Goal: Transaction & Acquisition: Purchase product/service

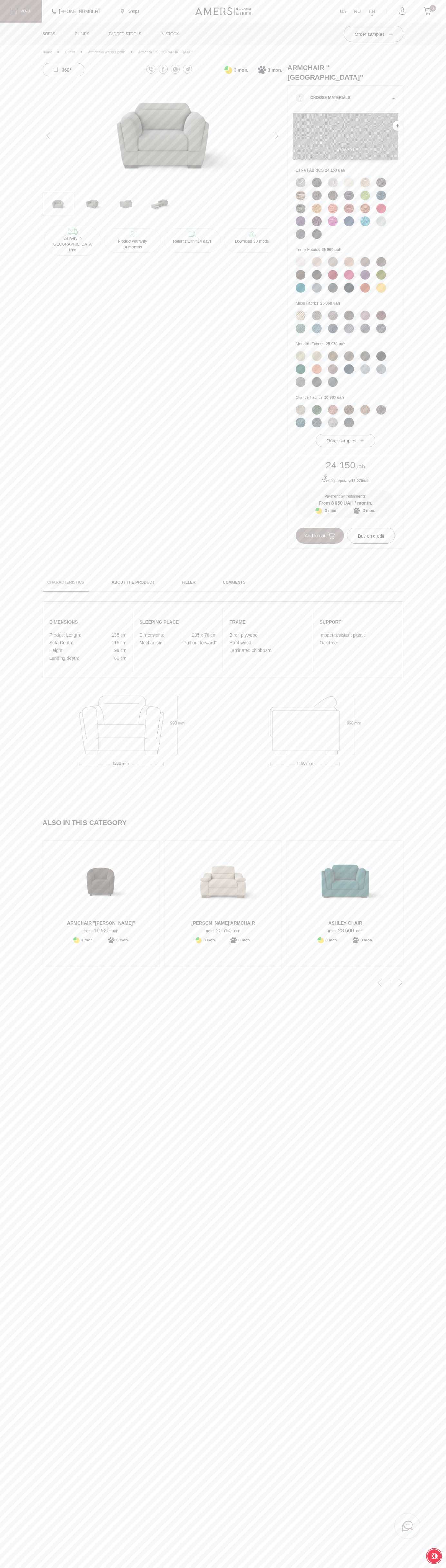
click at [320, 533] on span "Add to cart" at bounding box center [320, 535] width 30 height 5
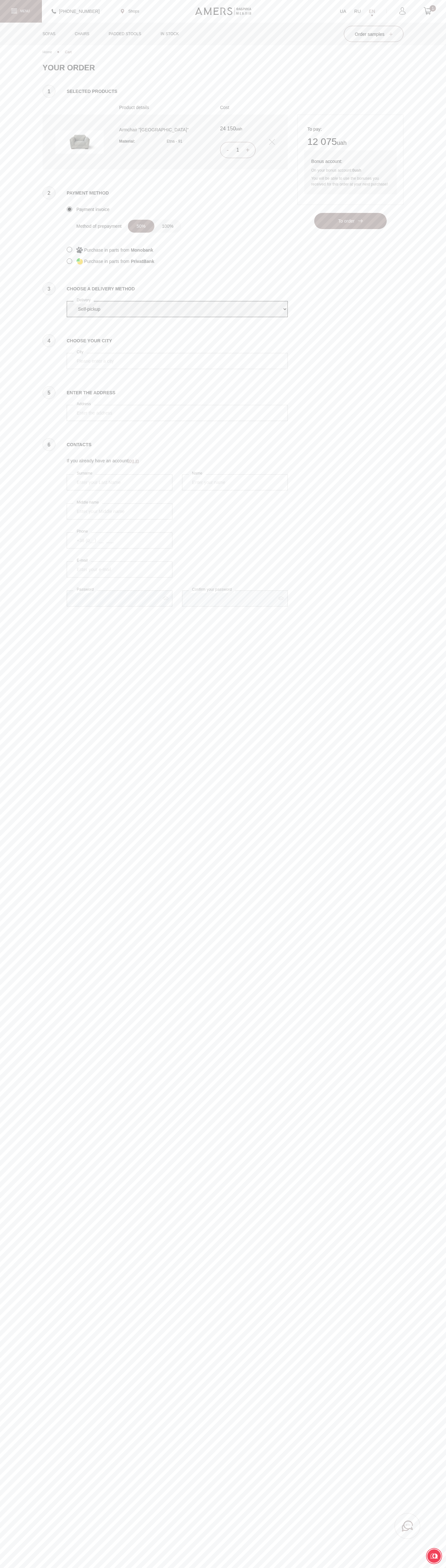
select select "amers-delivery"
type input "[PERSON_NAME]"
click at [310, 4] on div "[PHONE_NUMBER] Shops UA RU EN 1" at bounding box center [223, 11] width 446 height 22
click at [433, 647] on main "Home Cart Your cart is empty! Please start adding products and they will appear…" at bounding box center [223, 784] width 446 height 1568
click at [55, 1585] on html "Please turn your screen +380737005770 Shops UA RU EN 1 Sofas Corner sofas Strai…" at bounding box center [223, 851] width 446 height 1702
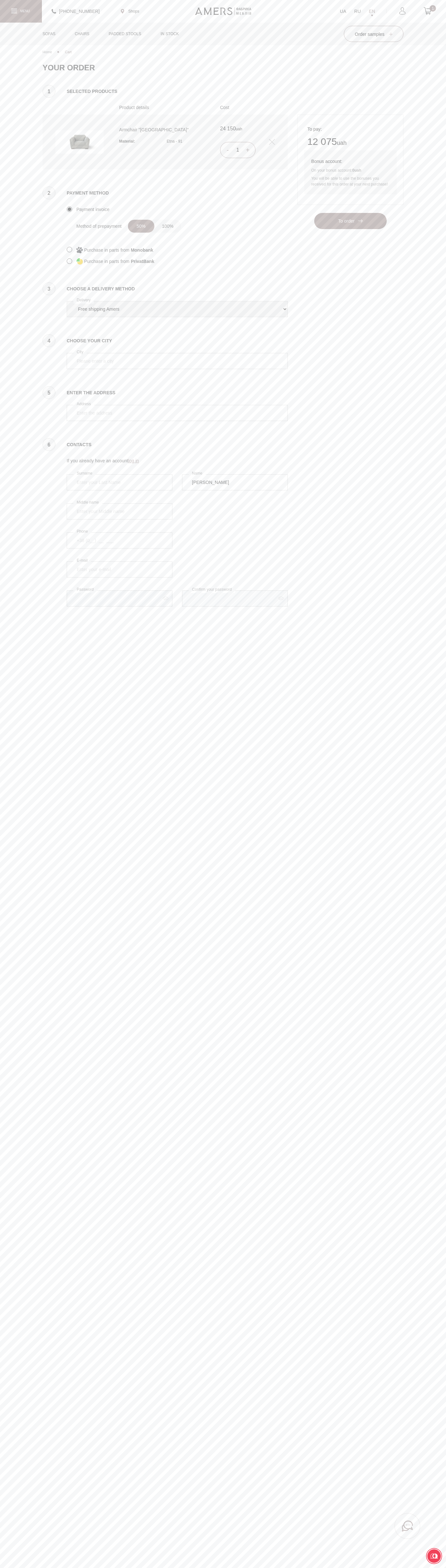
click at [6, 851] on main "Home Cart Your cart is empty! Please start adding products and they will appear…" at bounding box center [223, 784] width 446 height 1568
click at [428, 12] on icon at bounding box center [428, 11] width 8 height 8
select select "amers-delivery"
type input "Vasyl Kostenko"
click at [169, 3] on div "[PHONE_NUMBER] Shops UA RU EN 1" at bounding box center [223, 11] width 446 height 22
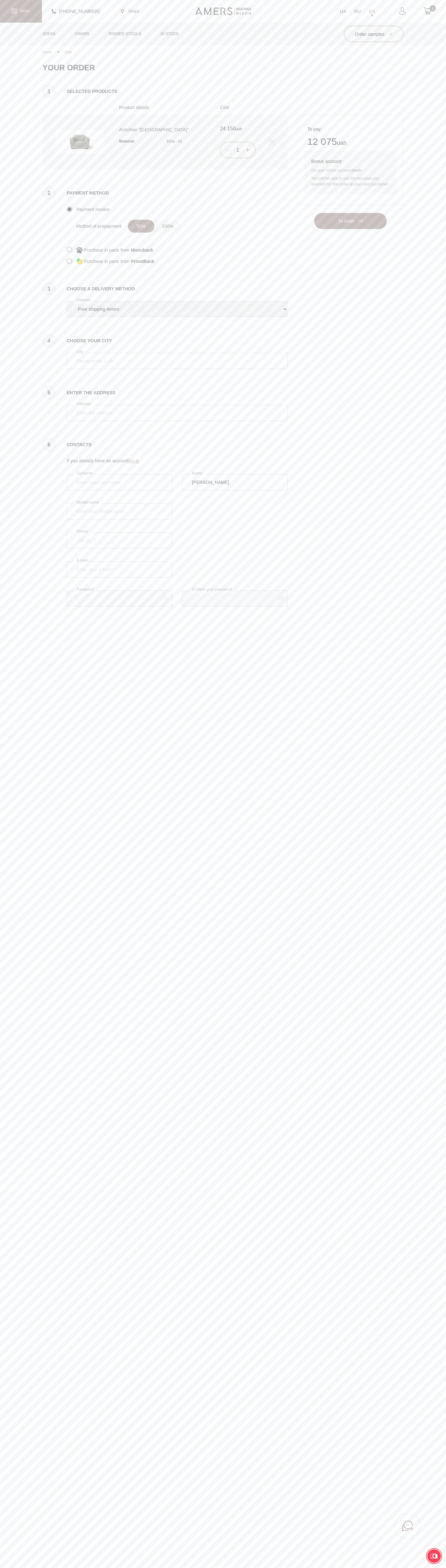
click at [424, 526] on div "Home Cart Your cart is empty! Please start adding products and they will appear…" at bounding box center [223, 333] width 446 height 574
click at [96, 1568] on html "Please turn your screen [PHONE_NUMBER] Shops UA RU EN 1 Sofas Corner sofas Stra…" at bounding box center [223, 851] width 446 height 1702
click at [9, 1393] on main "Home Cart Your cart is empty! Please start adding products and they will appear…" at bounding box center [223, 784] width 446 height 1568
click at [428, 12] on icon at bounding box center [428, 11] width 8 height 8
type input "[GEOGRAPHIC_DATA]"
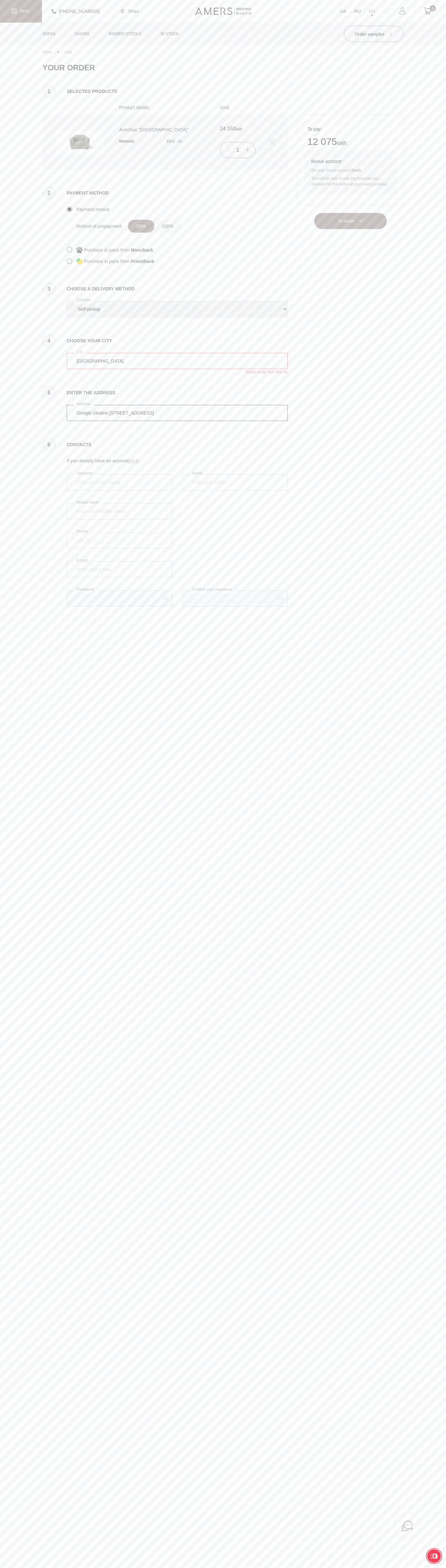
type input "Google Ukraine [STREET_ADDRESS]"
type input "[PERSON_NAME]"
type input "[PHONE_NUMBER]"
type input "[EMAIL_ADDRESS][DOMAIN_NAME]"
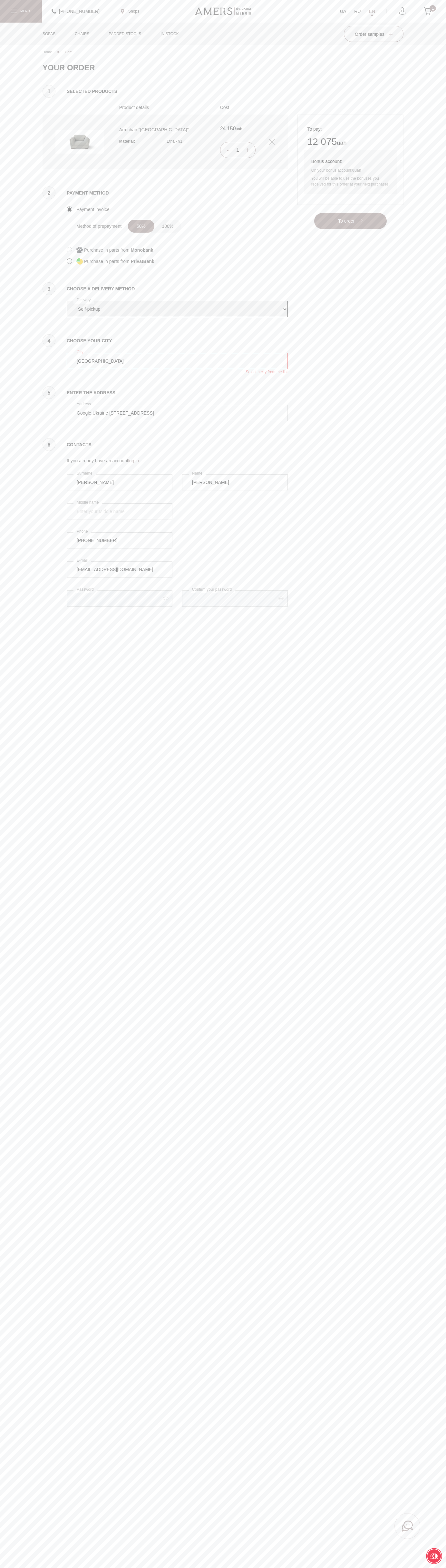
select select "amers-delivery"
click at [316, 12] on div "+380737005770 Shops UA RU EN 1" at bounding box center [223, 11] width 446 height 22
click at [63, 1568] on html "Please turn your screen [PHONE_NUMBER] Shops UA RU EN 1 Sofas Corner sofas Stra…" at bounding box center [223, 851] width 446 height 1702
click at [15, 573] on div "Home Cart Your cart is empty! Please start adding products and they will appear…" at bounding box center [223, 333] width 446 height 574
type input "[GEOGRAPHIC_DATA]"
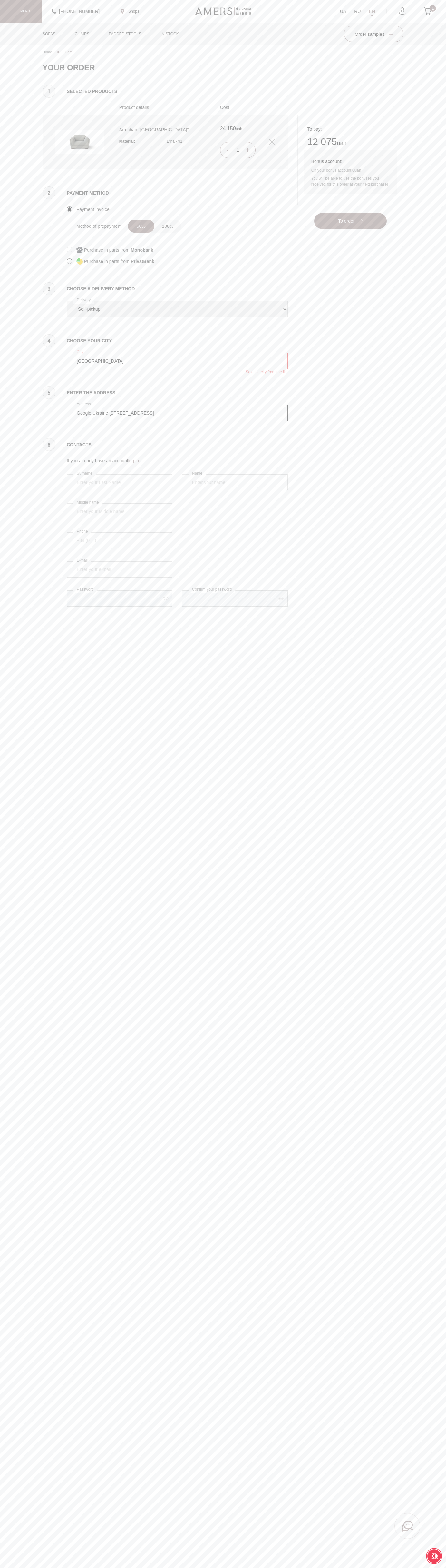
type input "Google Ukraine [STREET_ADDRESS]"
type input "Vasyl Kostenko"
type input "Kostenko"
type input "+38 (650) 25 30 000"
type input "johnsmith009@storebotmail.joonix.net"
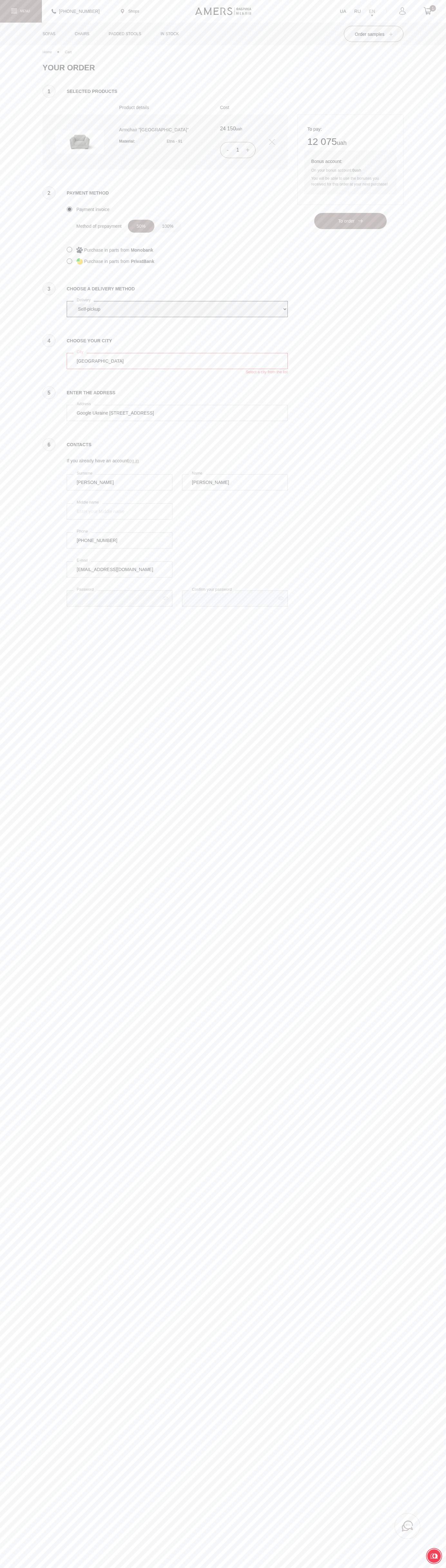
select select "amers-delivery"
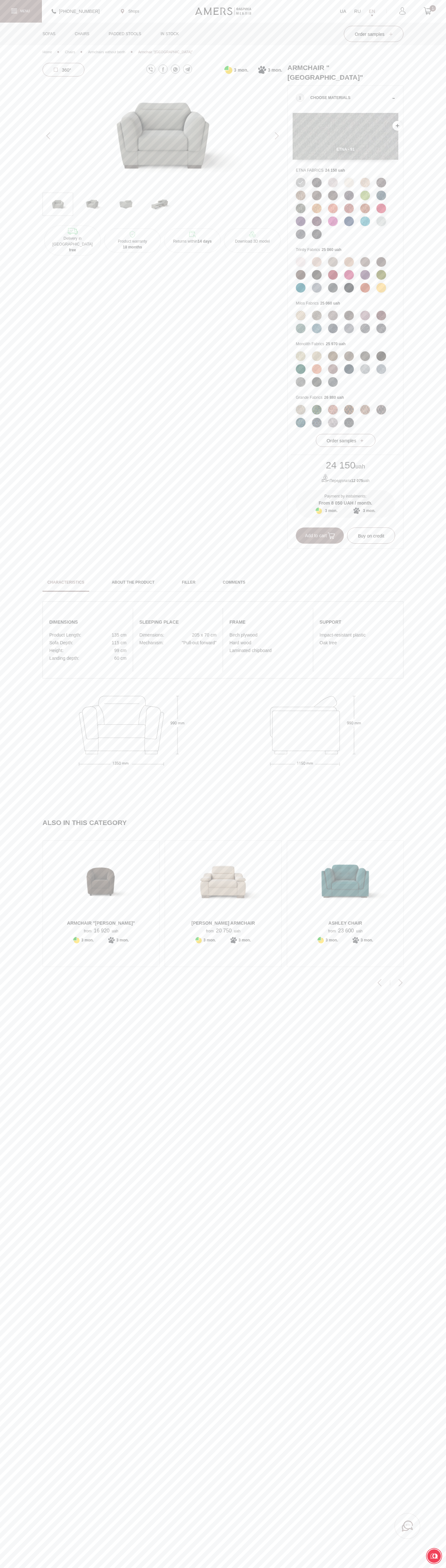
click at [408, 5] on div "+380737005770 Shops UA RU EN 1" at bounding box center [223, 11] width 446 height 22
click at [419, 635] on div "Characteristics About the product Filler Comments dimensions Product Length: 13…" at bounding box center [223, 679] width 446 height 212
click at [380, 1568] on html "Please turn your screen +380737005770 Shops UA RU EN 1 Sofas Corner sofas Strai…" at bounding box center [223, 851] width 446 height 1702
click at [20, 660] on div "Characteristics About the product Filler Comments dimensions Product Length: 13…" at bounding box center [223, 679] width 446 height 212
click at [428, 12] on icon at bounding box center [428, 11] width 8 height 8
